Goal: Find specific page/section: Find specific page/section

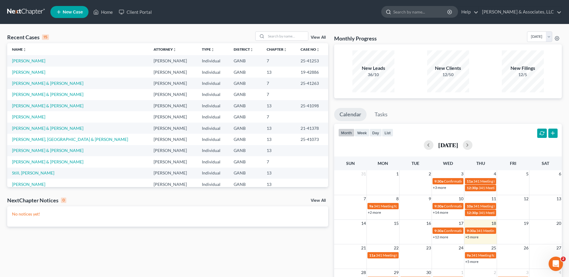
click at [421, 12] on input "search" at bounding box center [420, 11] width 55 height 11
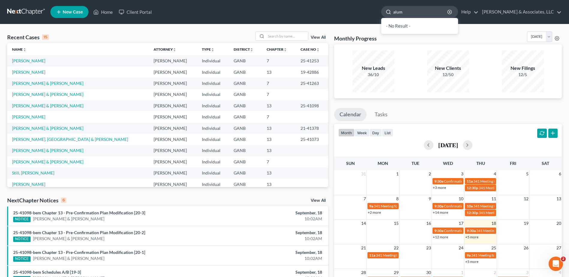
type input "alum"
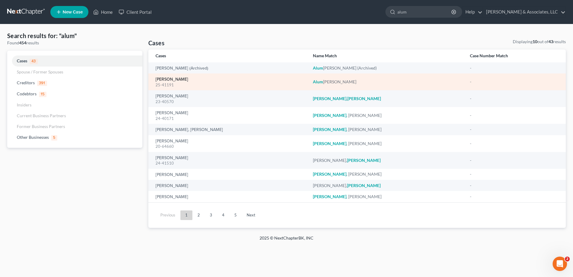
click at [186, 80] on link "[PERSON_NAME]" at bounding box center [172, 79] width 33 height 4
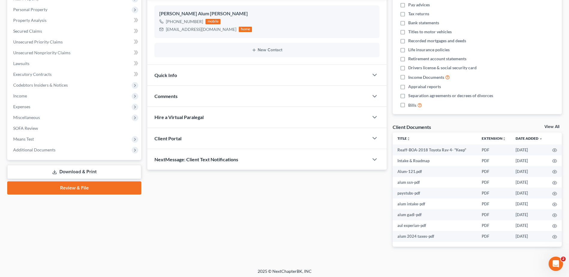
scroll to position [103, 0]
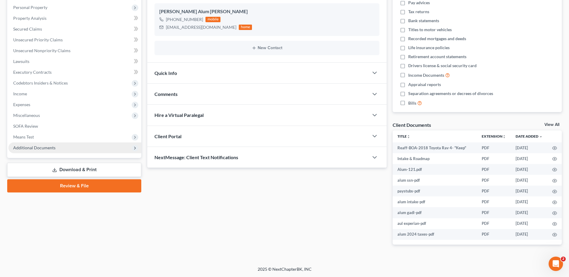
click at [34, 146] on span "Additional Documents" at bounding box center [34, 147] width 42 height 5
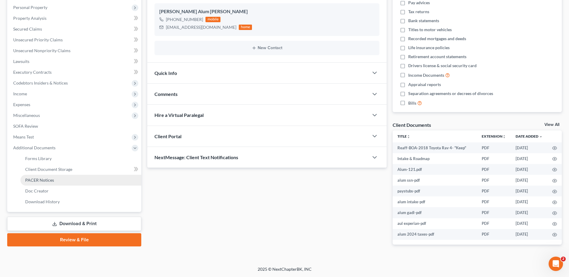
click at [50, 180] on span "PACER Notices" at bounding box center [39, 179] width 29 height 5
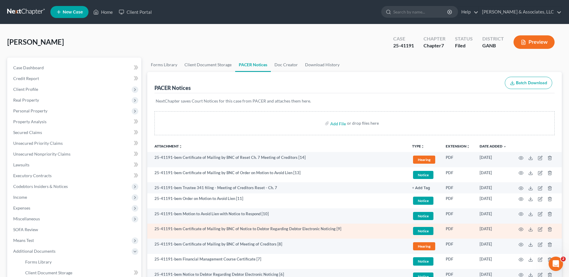
click at [421, 232] on span "Notice" at bounding box center [423, 231] width 20 height 8
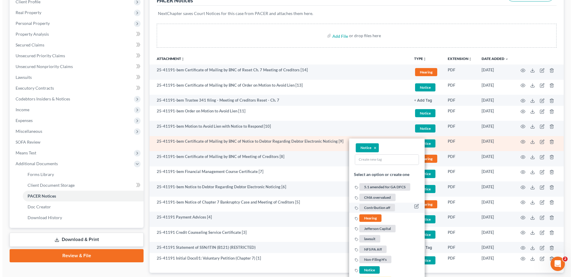
scroll to position [90, 0]
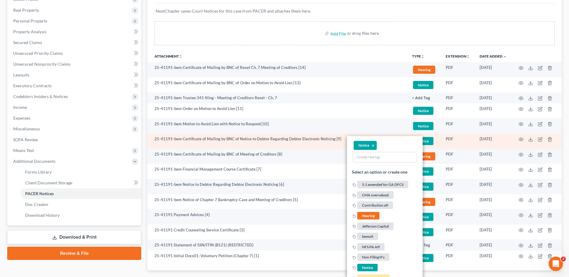
click at [418, 140] on span "Notice" at bounding box center [423, 141] width 20 height 8
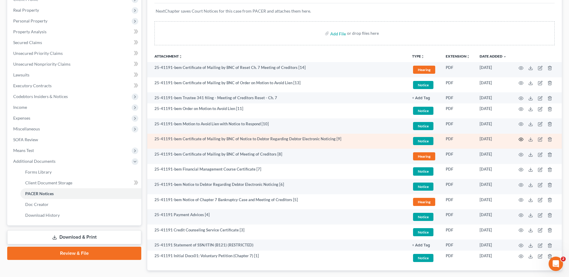
drag, startPoint x: 516, startPoint y: 139, endPoint x: 521, endPoint y: 140, distance: 4.8
click at [517, 139] on td at bounding box center [536, 141] width 50 height 15
click at [521, 139] on icon "button" at bounding box center [520, 139] width 5 height 5
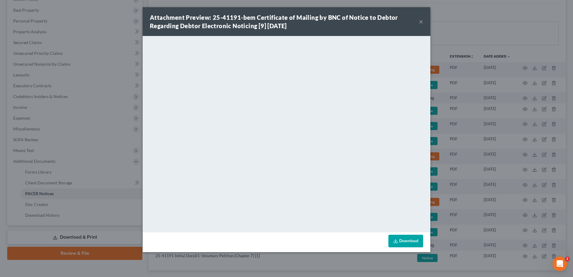
click at [422, 20] on button "×" at bounding box center [421, 21] width 4 height 7
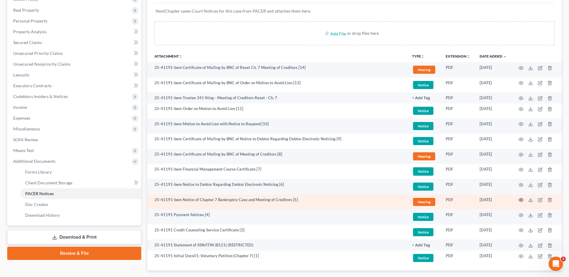
click at [518, 198] on icon "button" at bounding box center [520, 200] width 5 height 5
